Goal: Task Accomplishment & Management: Manage account settings

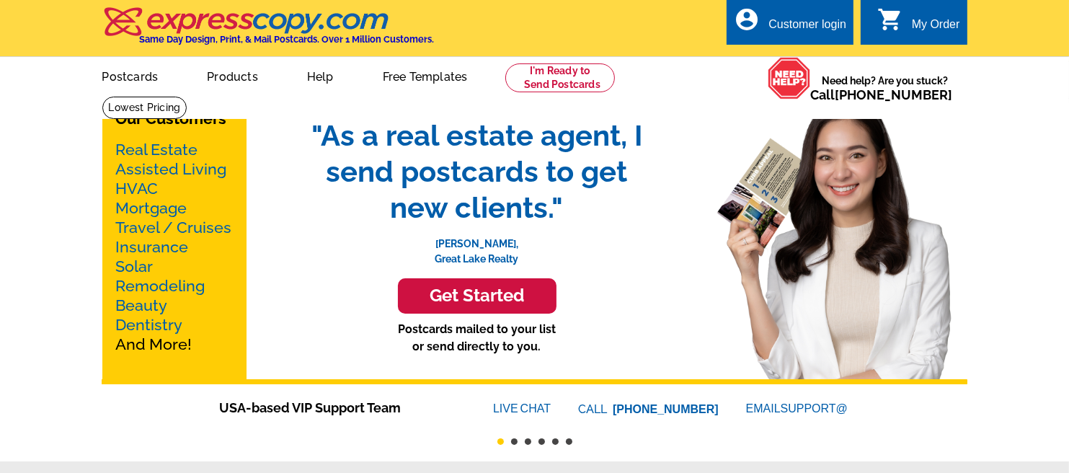
click at [799, 22] on div "Customer login" at bounding box center [807, 28] width 78 height 20
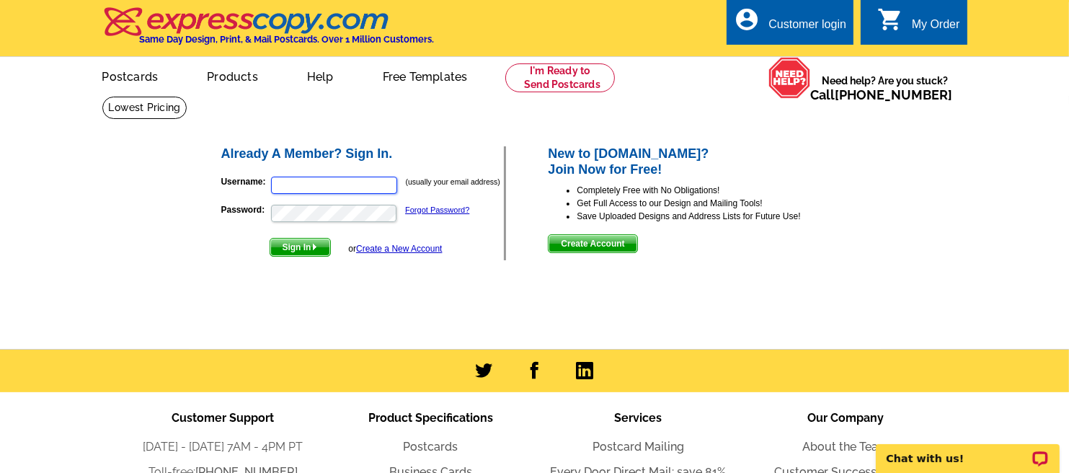
type input "[PERSON_NAME][EMAIL_ADDRESS][DOMAIN_NAME]"
click at [297, 247] on span "Sign In" at bounding box center [300, 247] width 60 height 17
